Goal: Information Seeking & Learning: Check status

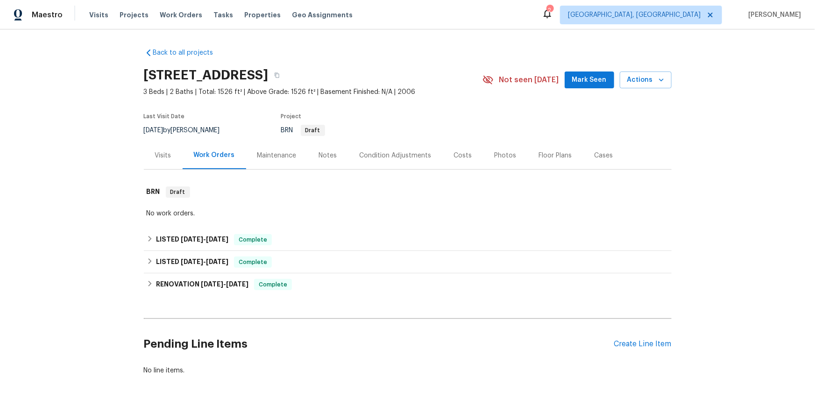
click at [153, 169] on div "Visits" at bounding box center [163, 156] width 39 height 28
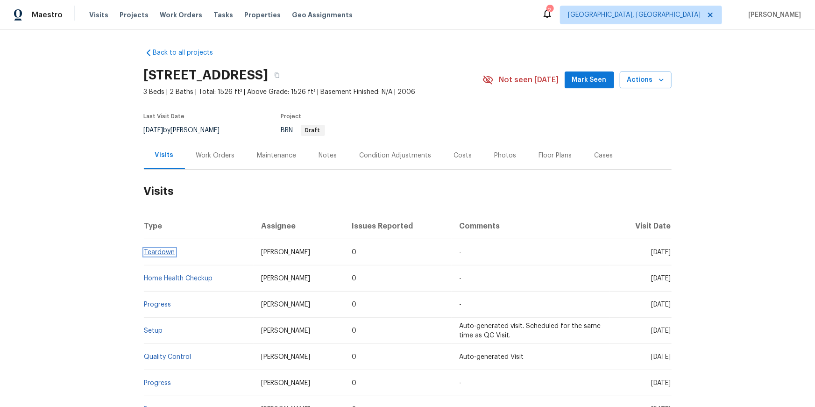
click at [161, 255] on link "Teardown" at bounding box center [159, 252] width 31 height 7
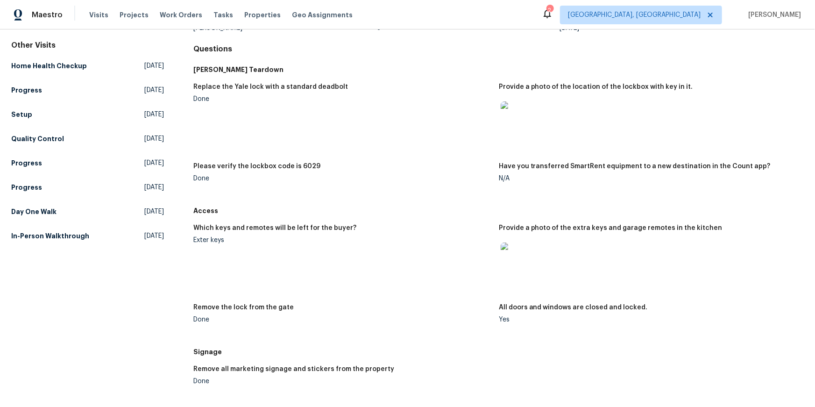
scroll to position [78, 0]
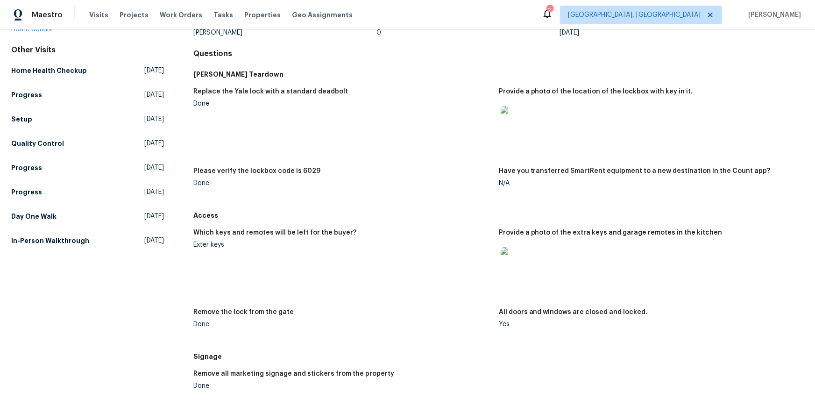
click at [512, 136] on img at bounding box center [516, 121] width 30 height 30
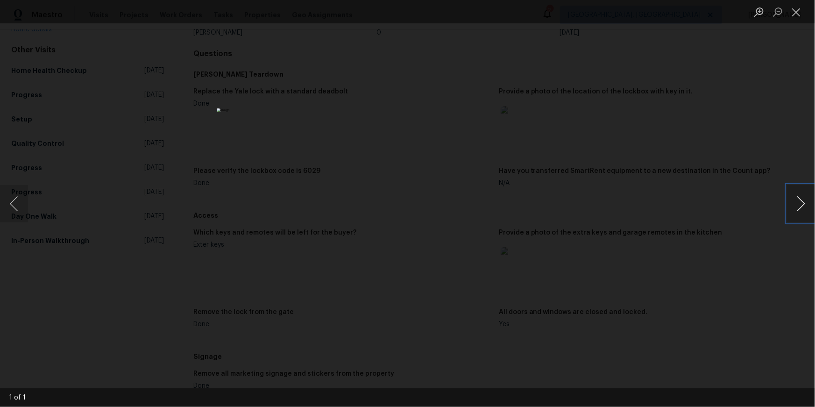
click at [801, 199] on button "Next image" at bounding box center [801, 203] width 28 height 37
click at [800, 199] on button "Next image" at bounding box center [801, 203] width 28 height 37
drag, startPoint x: 801, startPoint y: 8, endPoint x: 798, endPoint y: 14, distance: 7.3
click at [801, 8] on button "Close lightbox" at bounding box center [796, 12] width 19 height 16
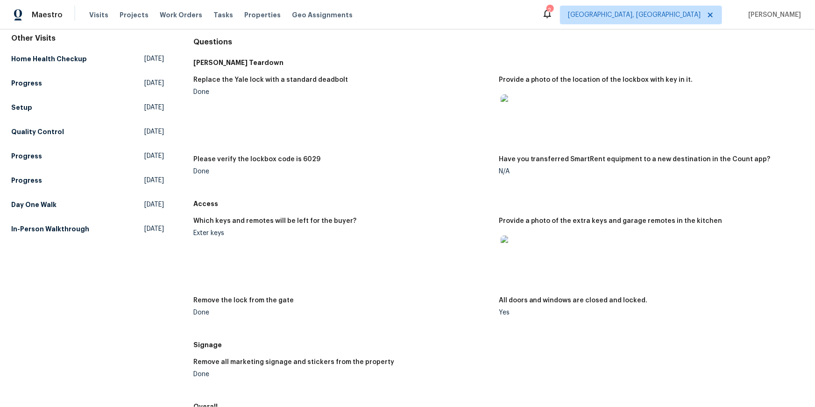
scroll to position [0, 0]
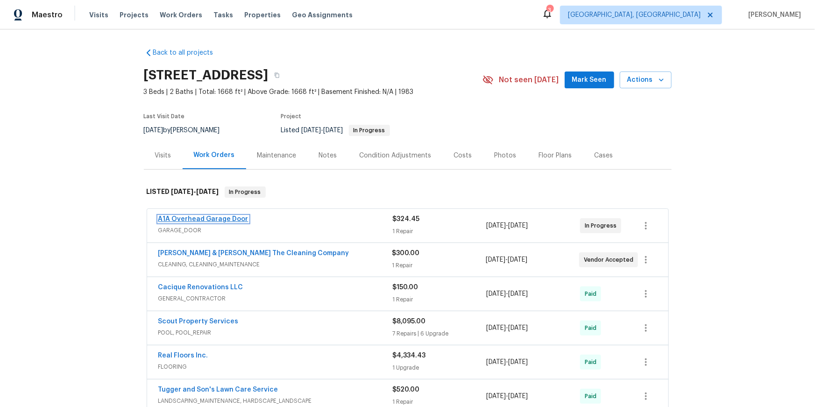
click at [203, 222] on link "A1A Overhead Garage Door" at bounding box center [203, 219] width 90 height 7
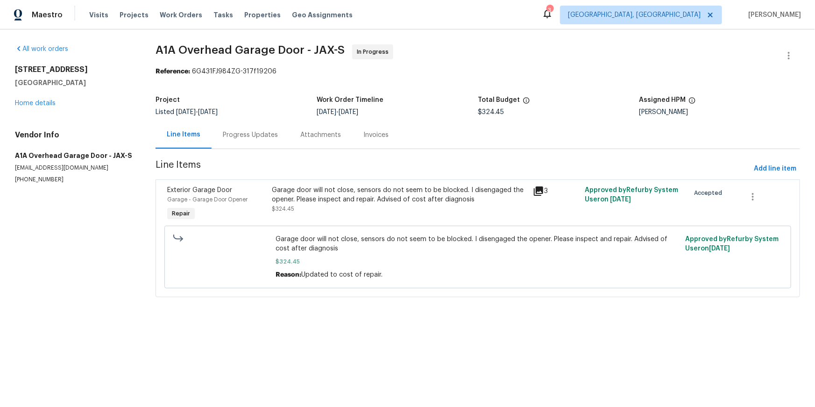
click at [277, 149] on div "Progress Updates" at bounding box center [251, 135] width 78 height 28
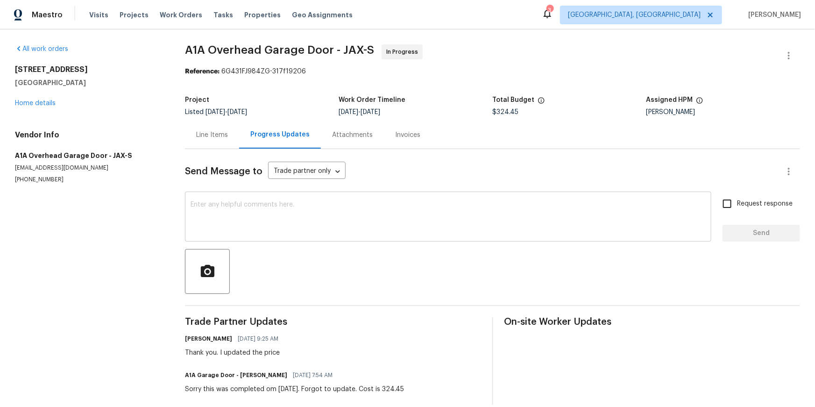
scroll to position [76, 0]
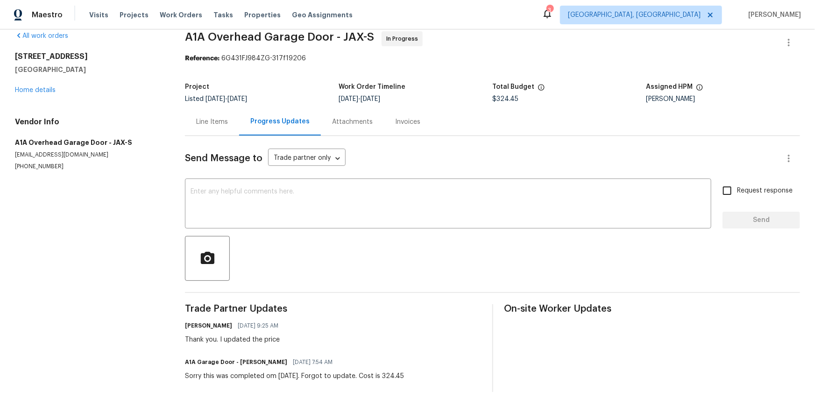
click at [420, 117] on div "Invoices" at bounding box center [407, 121] width 25 height 9
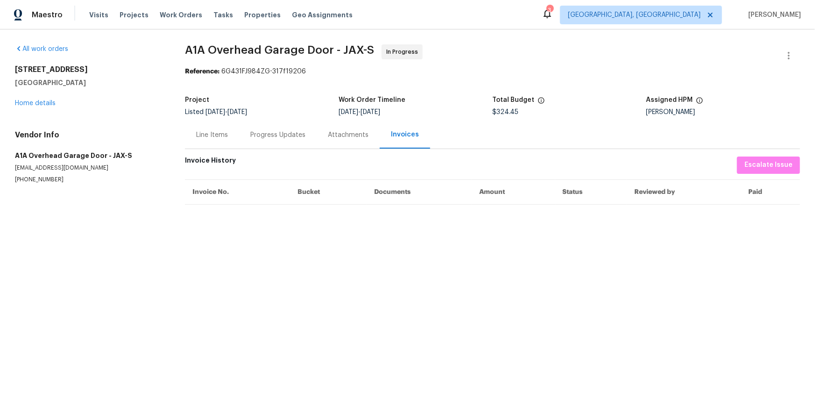
click at [198, 149] on div "Line Items" at bounding box center [212, 135] width 54 height 28
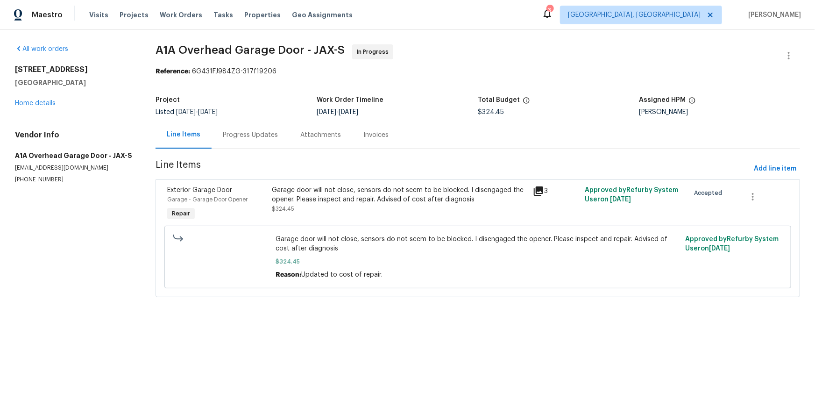
click at [538, 196] on icon at bounding box center [538, 190] width 9 height 9
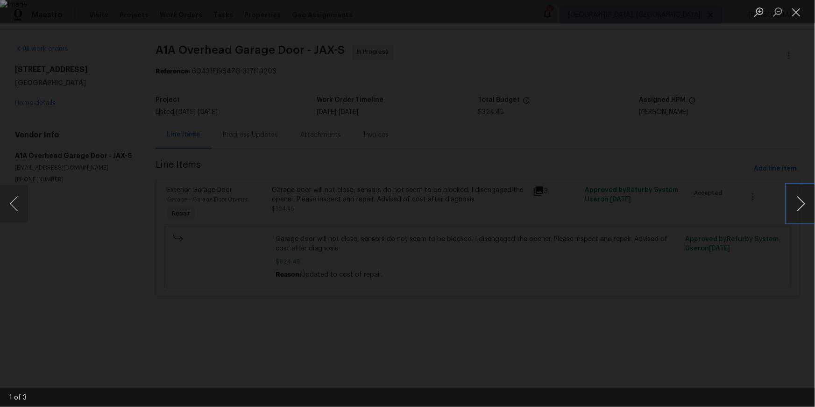
click at [807, 209] on button "Next image" at bounding box center [801, 203] width 28 height 37
click at [803, 14] on button "Close lightbox" at bounding box center [796, 12] width 19 height 16
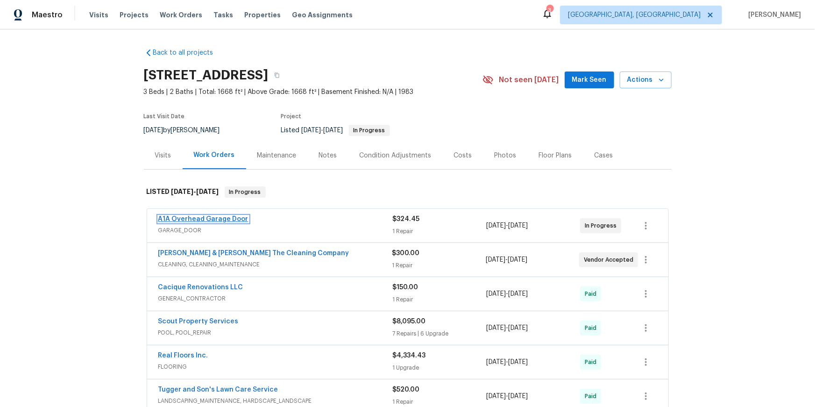
click at [233, 222] on link "A1A Overhead Garage Door" at bounding box center [203, 219] width 90 height 7
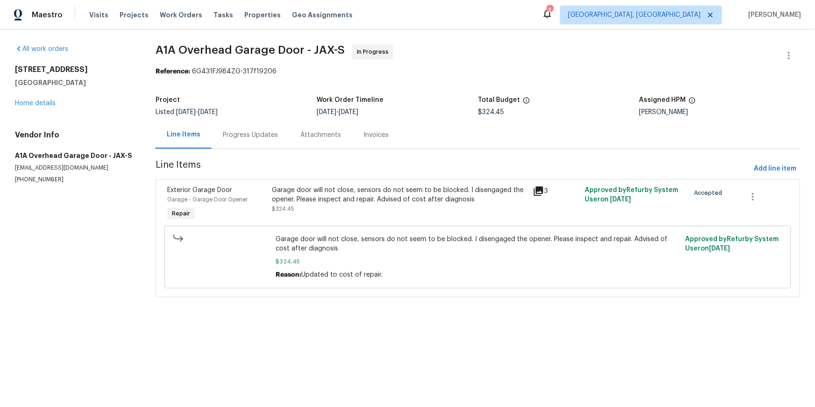
click at [543, 196] on icon at bounding box center [538, 190] width 9 height 9
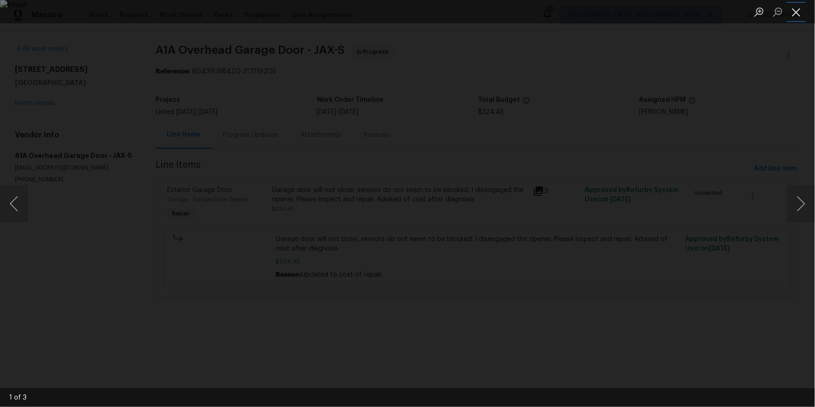
click at [803, 14] on button "Close lightbox" at bounding box center [796, 12] width 19 height 16
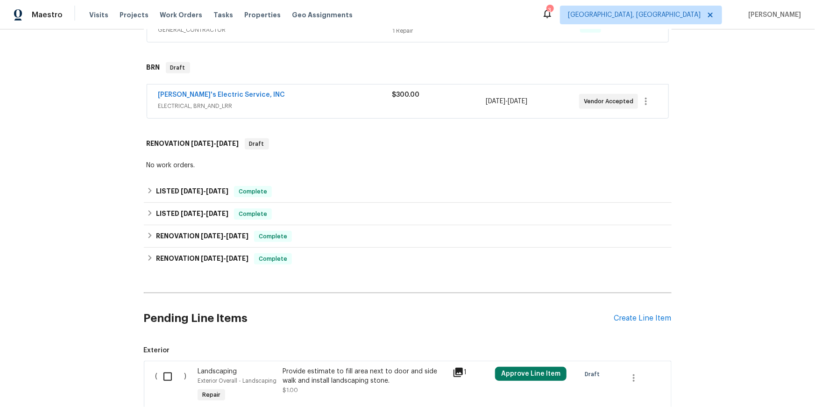
scroll to position [404, 0]
click at [221, 100] on span "[PERSON_NAME]'s Electric Service, INC" at bounding box center [221, 95] width 127 height 9
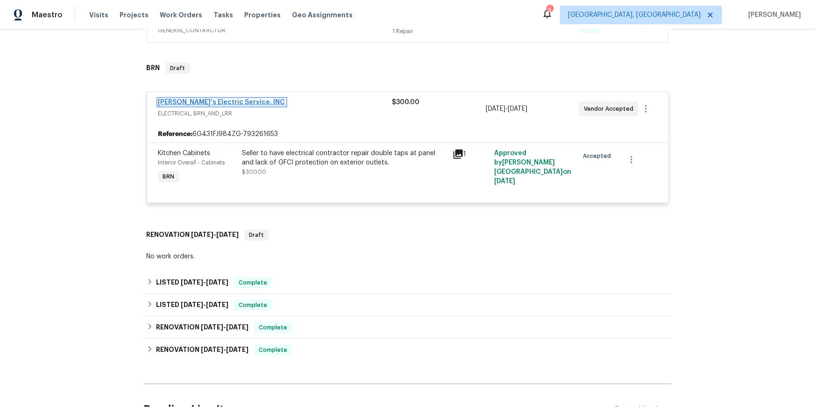
click at [224, 106] on link "Jack's Electric Service, INC" at bounding box center [221, 102] width 127 height 7
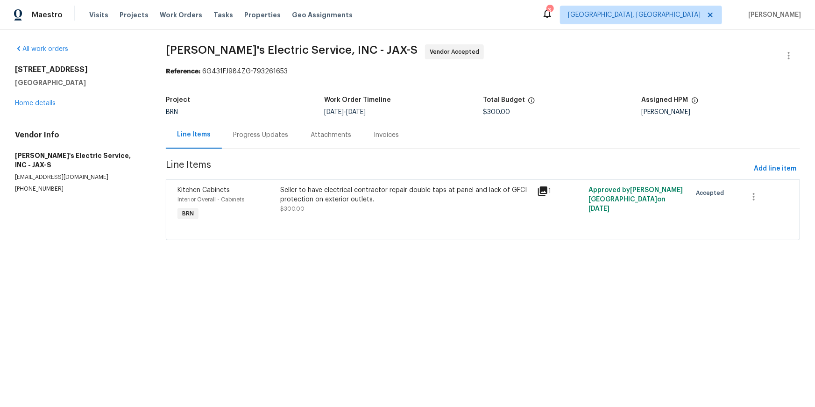
click at [251, 149] on div "Progress Updates" at bounding box center [261, 135] width 78 height 28
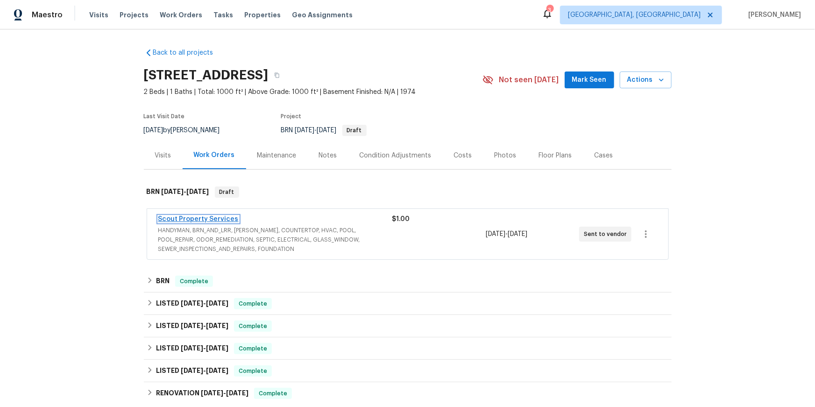
click at [226, 222] on link "Scout Property Services" at bounding box center [198, 219] width 80 height 7
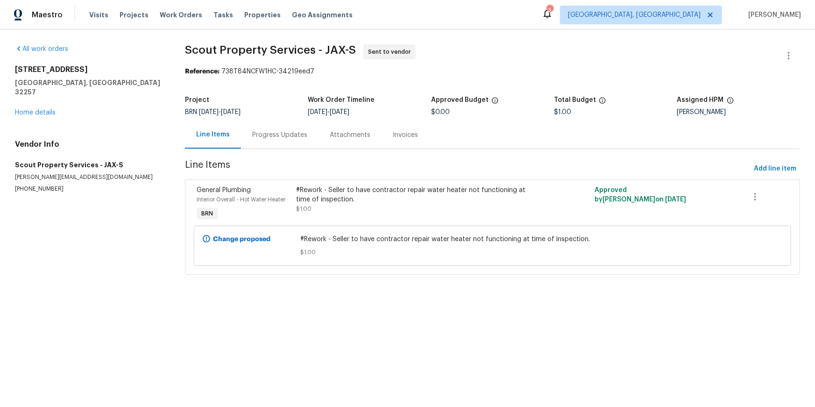
click at [293, 149] on div "Progress Updates" at bounding box center [280, 135] width 78 height 28
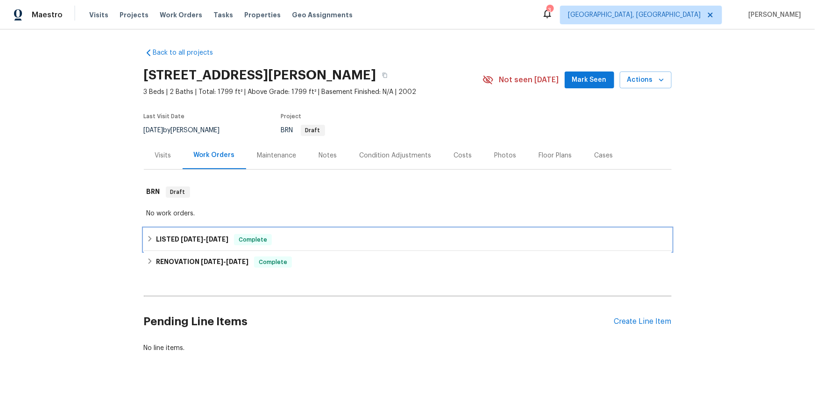
click at [156, 245] on div "LISTED [DATE] - [DATE] Complete" at bounding box center [408, 239] width 522 height 11
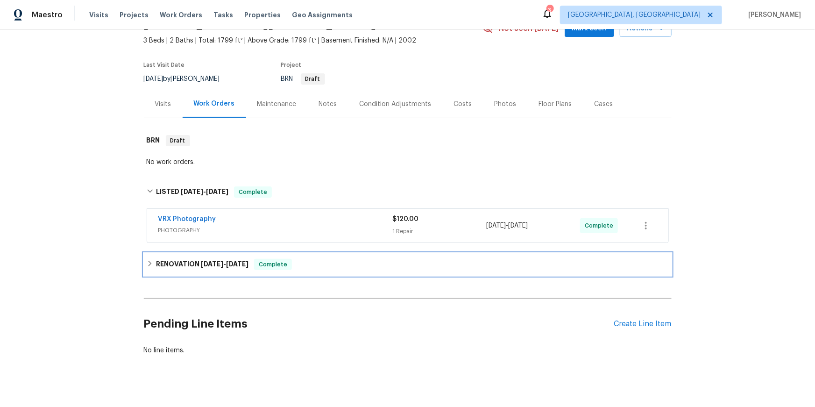
click at [175, 270] on h6 "RENOVATION 9/4/25 - 9/23/25" at bounding box center [202, 264] width 92 height 11
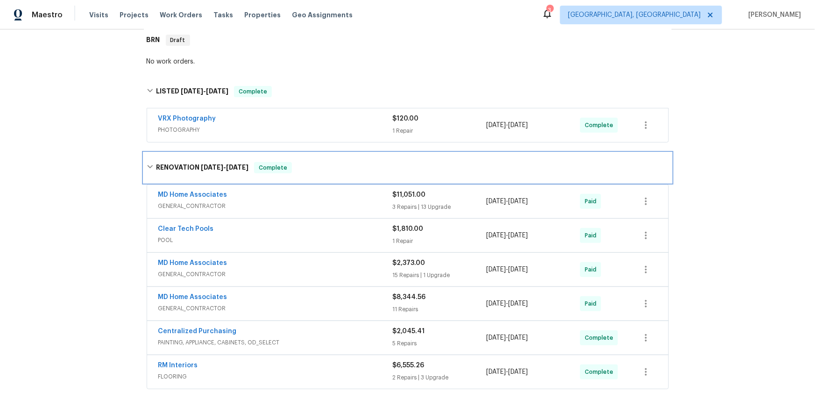
scroll to position [153, 0]
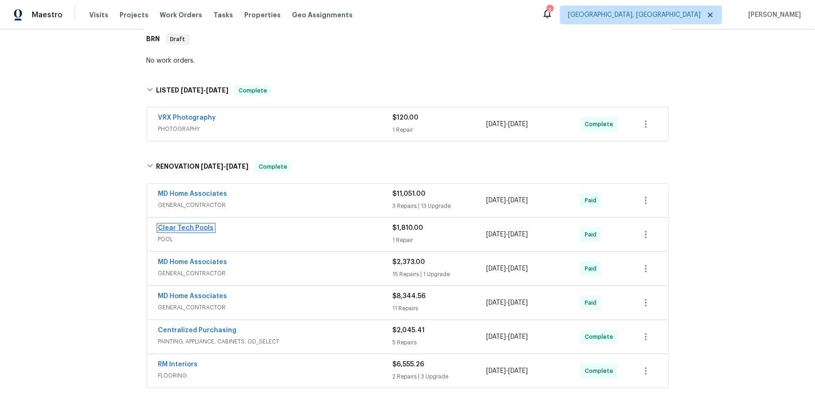
click at [212, 231] on link "Clear Tech Pools" at bounding box center [186, 228] width 56 height 7
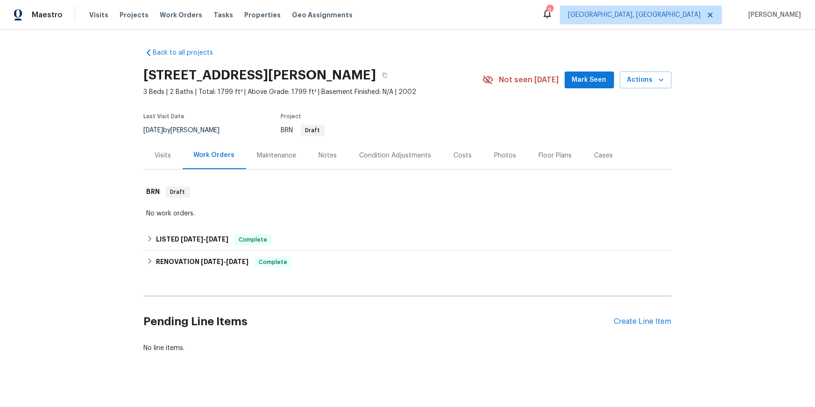
scroll to position [28, 0]
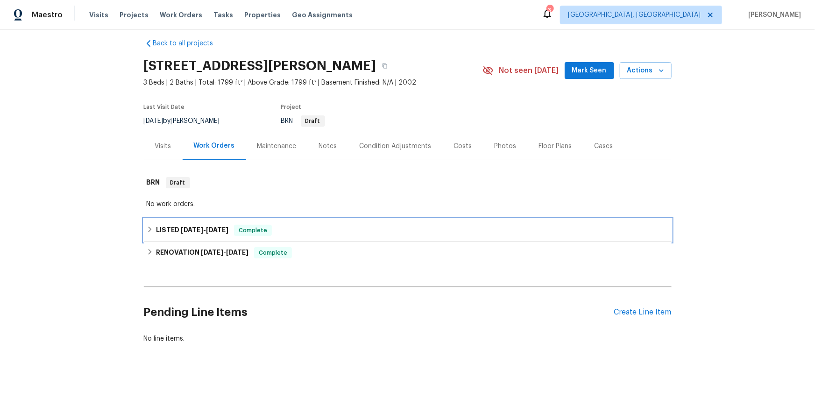
click at [153, 233] on icon at bounding box center [150, 229] width 7 height 7
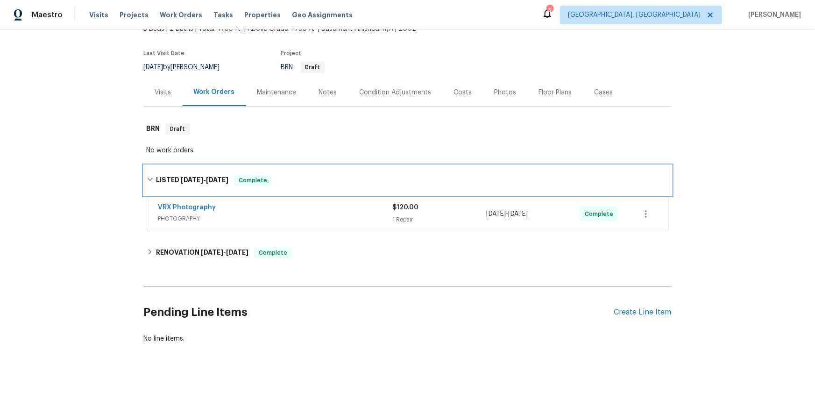
scroll to position [103, 0]
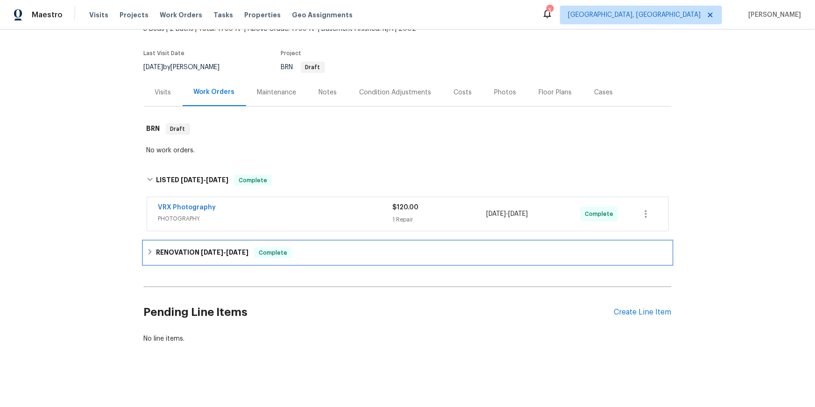
click at [155, 264] on div "RENOVATION [DATE] - [DATE] Complete" at bounding box center [408, 252] width 528 height 22
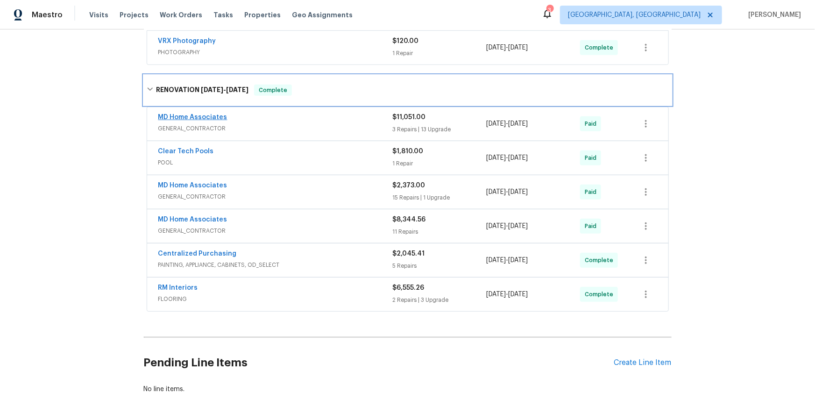
scroll to position [231, 0]
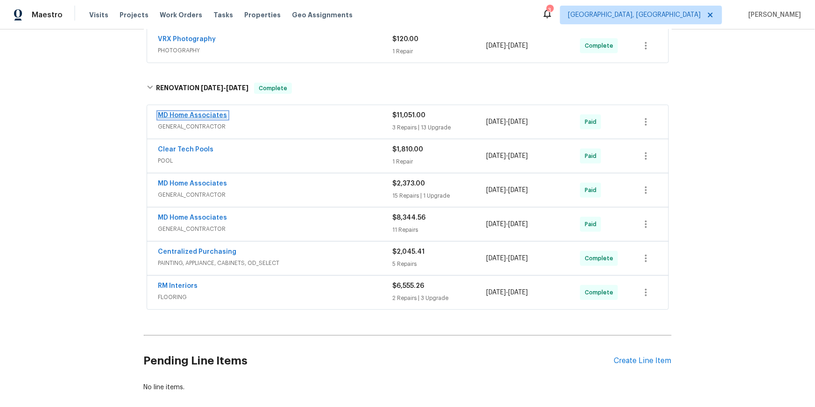
click at [217, 119] on link "MD Home Associates" at bounding box center [192, 115] width 69 height 7
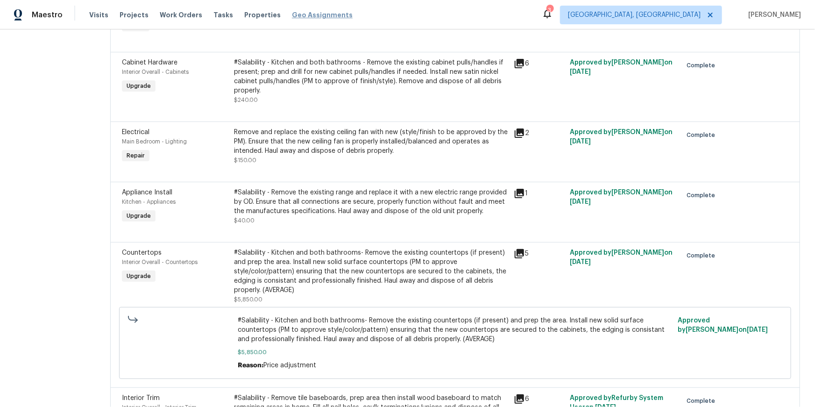
scroll to position [802, 0]
